Goal: Task Accomplishment & Management: Manage account settings

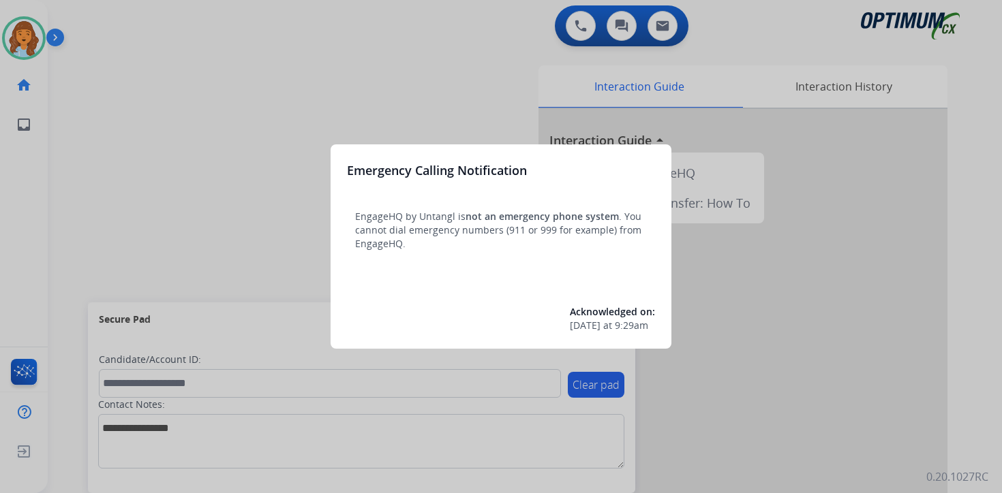
click at [94, 70] on div at bounding box center [501, 246] width 1002 height 493
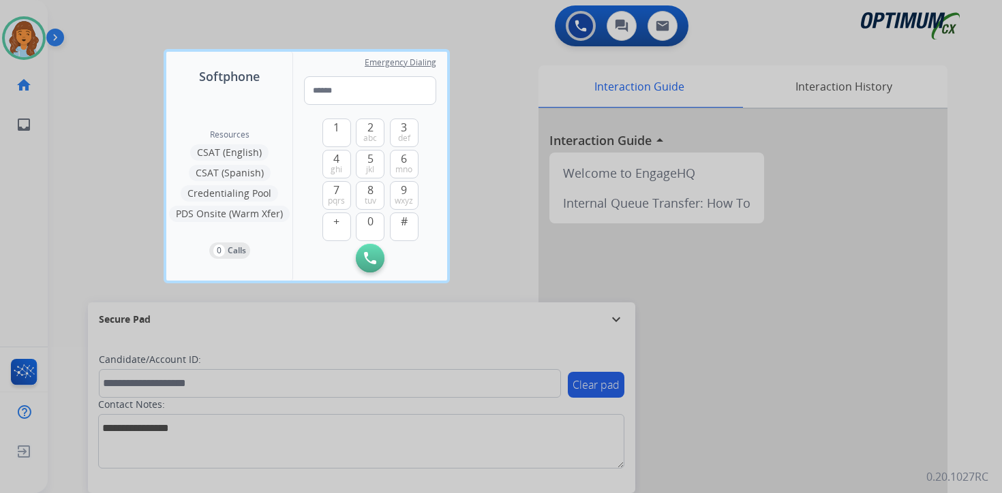
click at [87, 81] on div at bounding box center [501, 246] width 1002 height 493
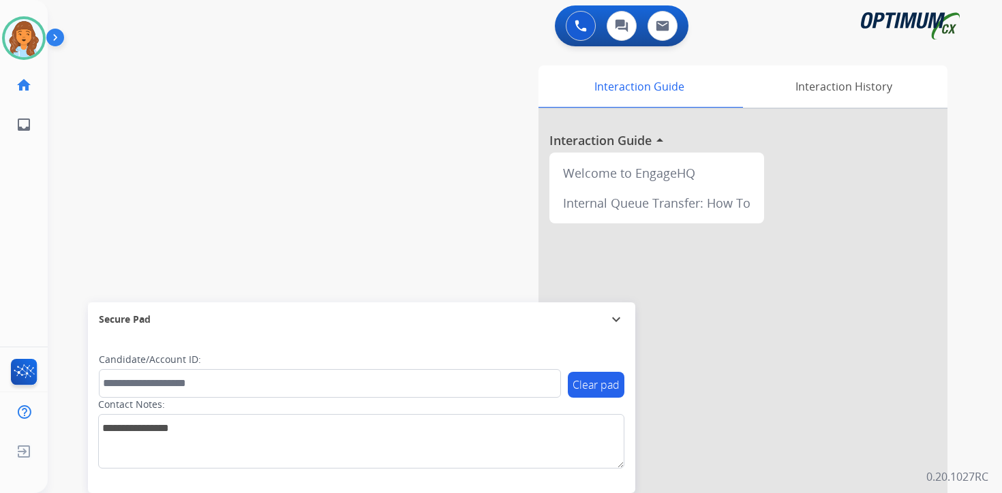
click at [59, 29] on img at bounding box center [57, 40] width 23 height 26
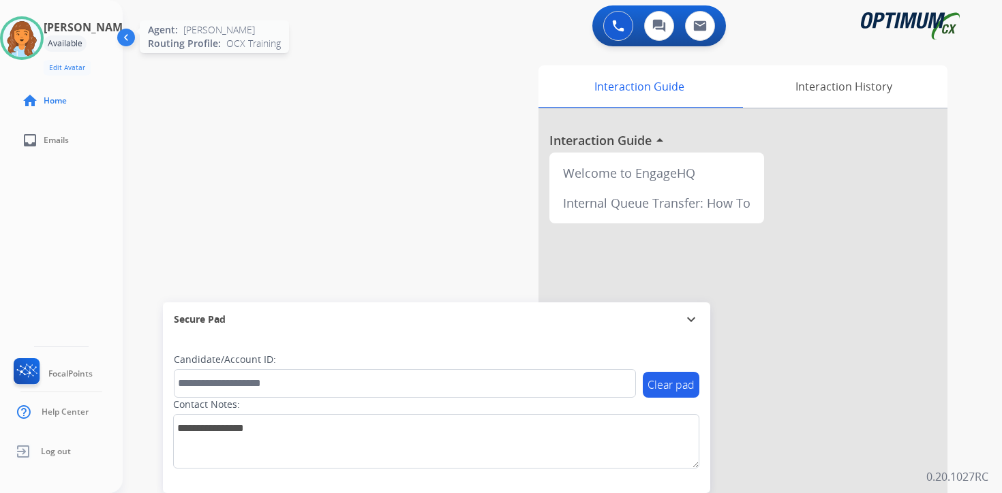
click at [35, 35] on img at bounding box center [22, 38] width 38 height 38
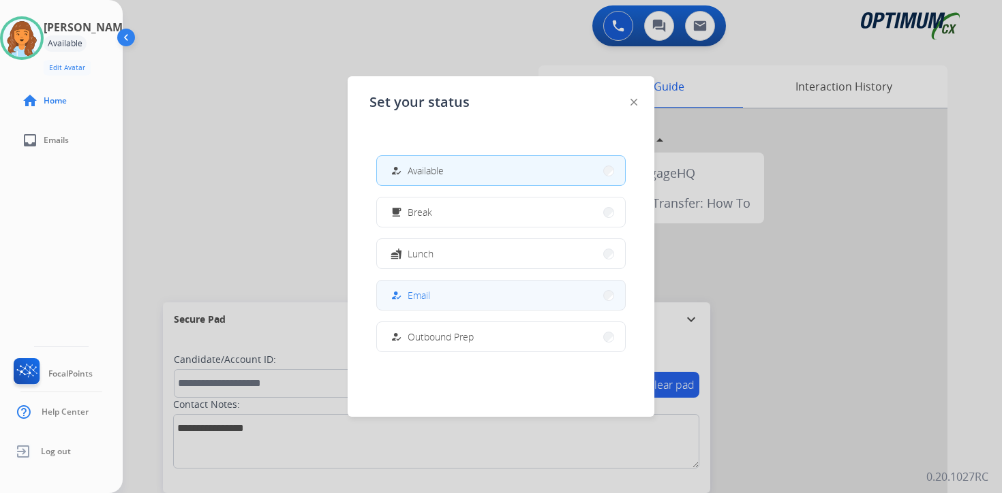
click at [459, 301] on button "how_to_reg Email" at bounding box center [501, 295] width 248 height 29
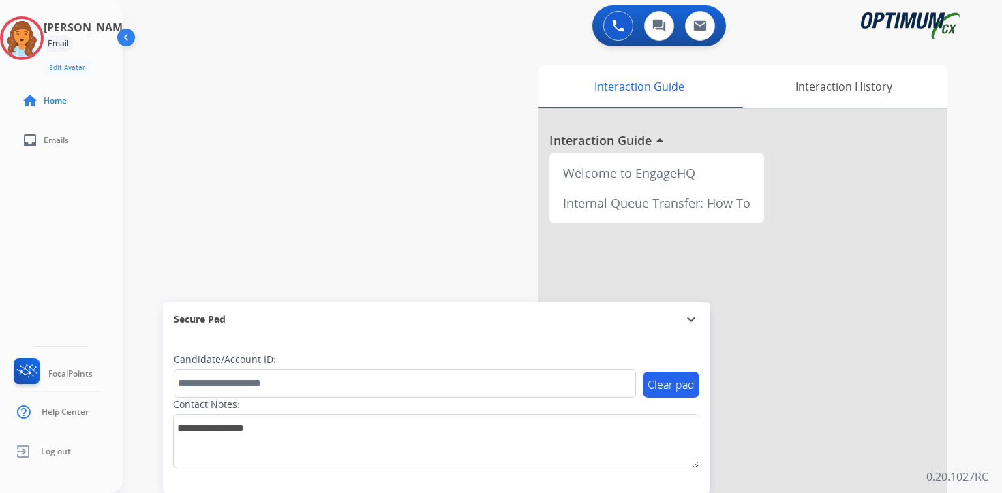
click at [703, 480] on div "Clear pad Candidate/Account ID: Contact Notes:" at bounding box center [436, 415] width 547 height 157
click at [975, 451] on div "0 Voice Interactions 0 Chat Interactions 0 Email Interactions swap_horiz Break …" at bounding box center [562, 246] width 879 height 493
click at [38, 36] on img at bounding box center [22, 38] width 38 height 38
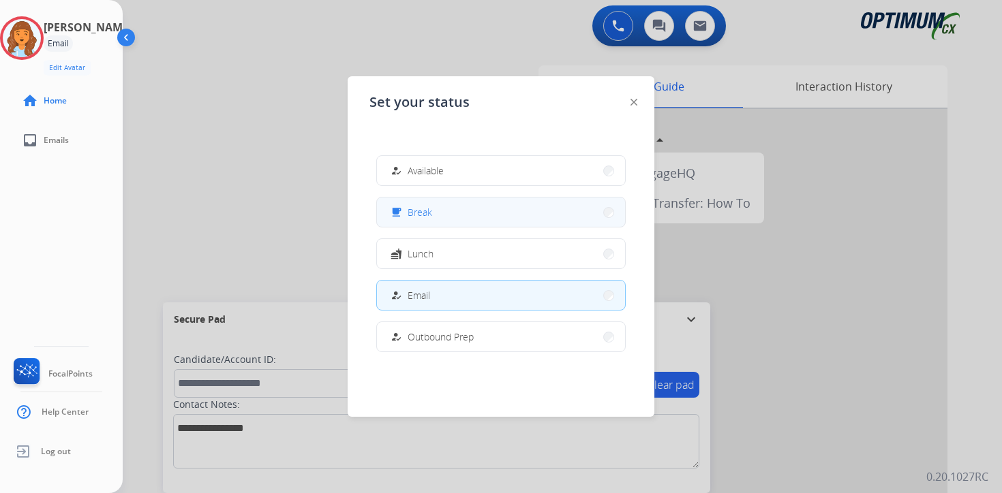
click at [433, 208] on button "free_breakfast Break" at bounding box center [501, 212] width 248 height 29
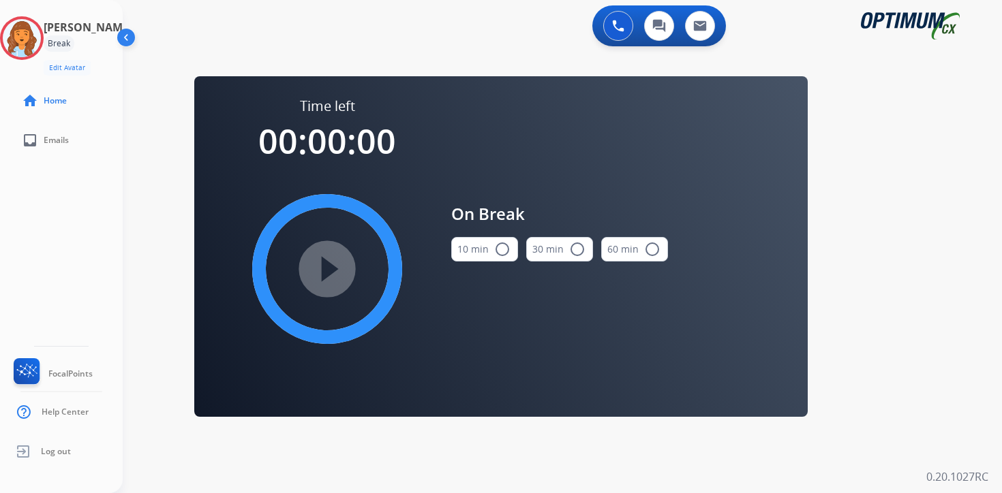
click at [964, 308] on div "0 Voice Interactions 0 Chat Interactions 0 Email Interactions swap_horiz Break …" at bounding box center [562, 246] width 879 height 493
click at [32, 30] on img at bounding box center [22, 38] width 38 height 38
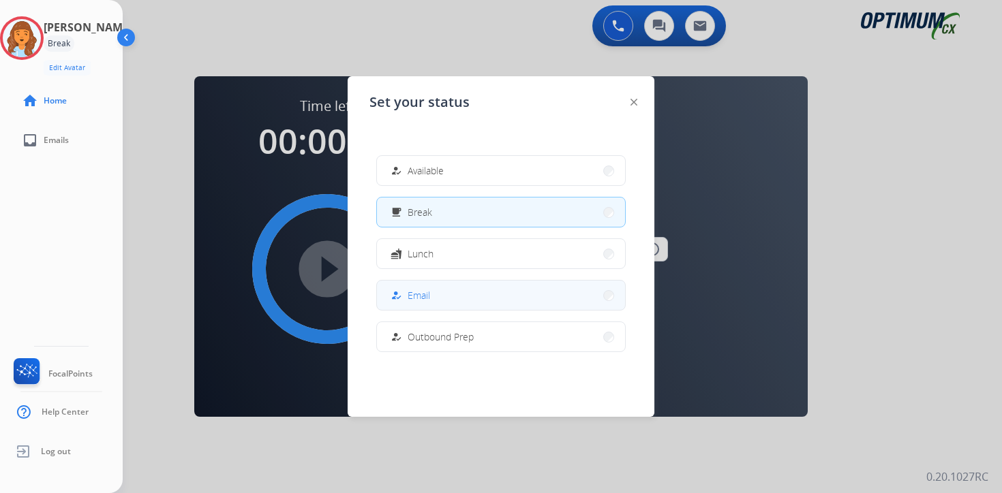
click at [430, 292] on span "Email" at bounding box center [419, 295] width 22 height 14
